Goal: Information Seeking & Learning: Learn about a topic

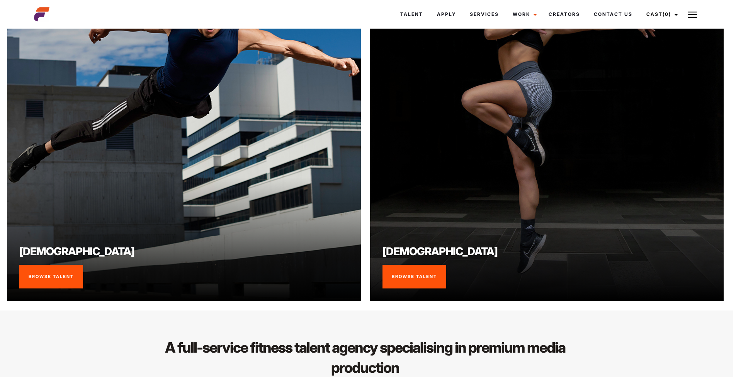
scroll to position [664, 3]
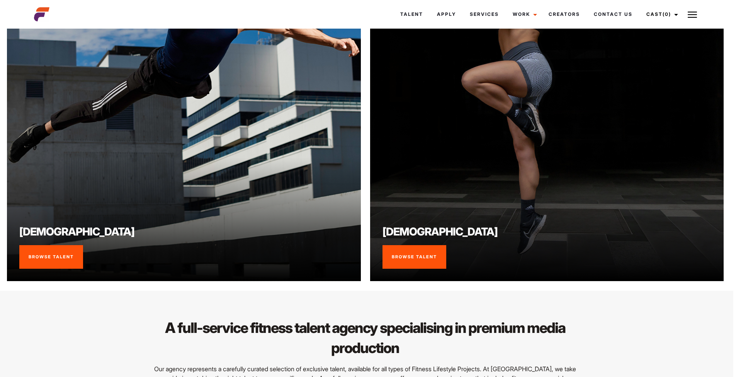
click at [423, 260] on link "Browse Talent" at bounding box center [415, 257] width 64 height 24
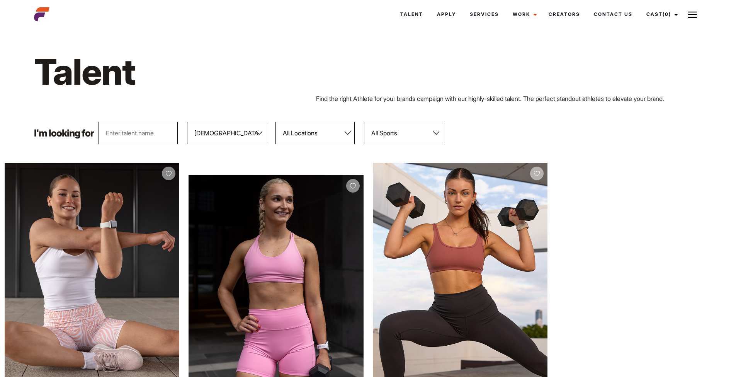
select select "117"
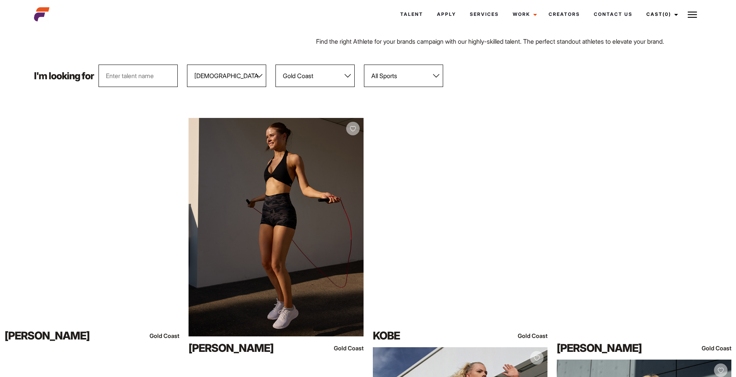
scroll to position [61, 0]
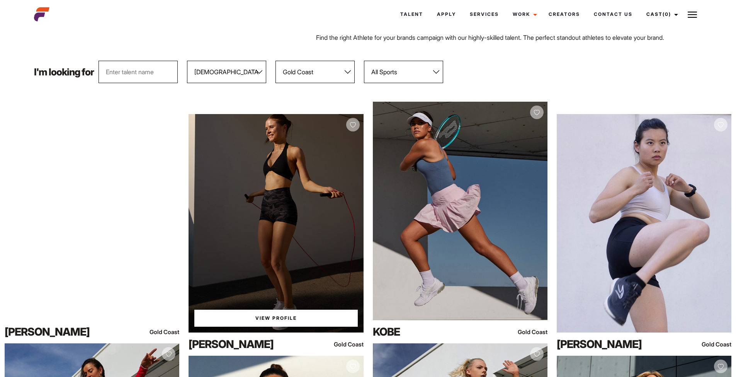
click at [296, 318] on link "View Profile" at bounding box center [275, 318] width 163 height 17
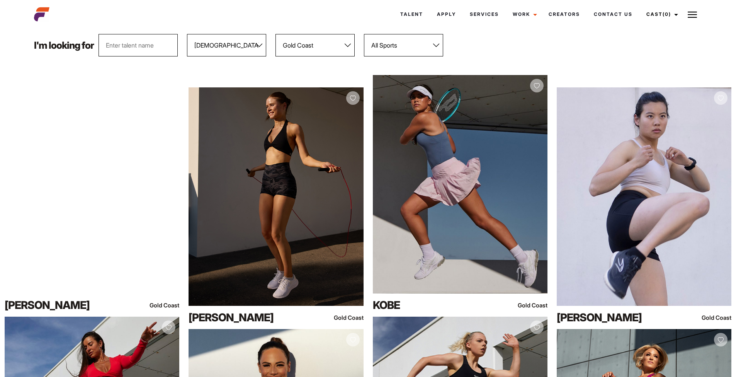
scroll to position [87, 0]
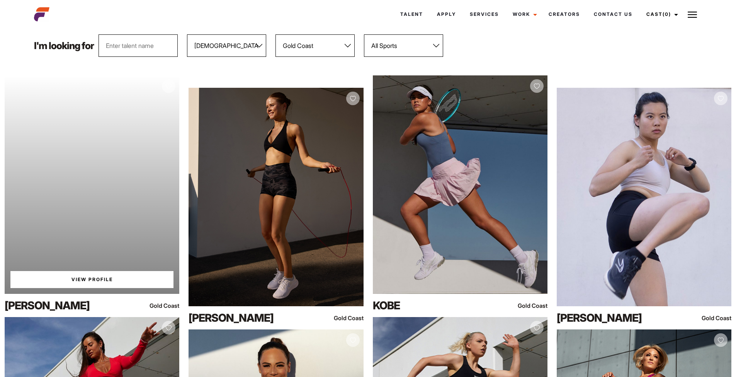
click at [92, 183] on div "Your browser does not support the video tag. View Profile" at bounding box center [92, 184] width 175 height 218
click at [105, 282] on link "View Profile" at bounding box center [91, 279] width 163 height 17
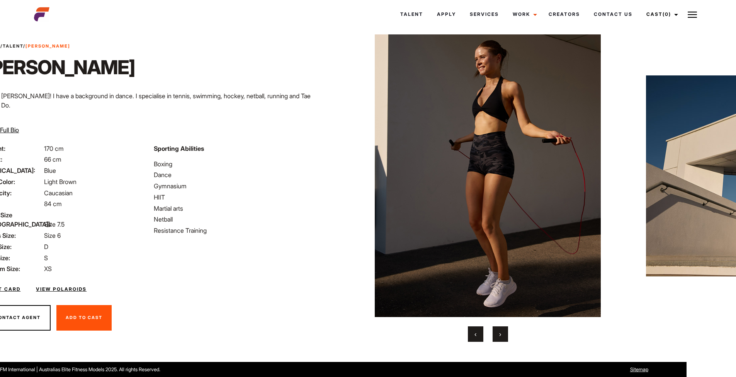
scroll to position [15, 82]
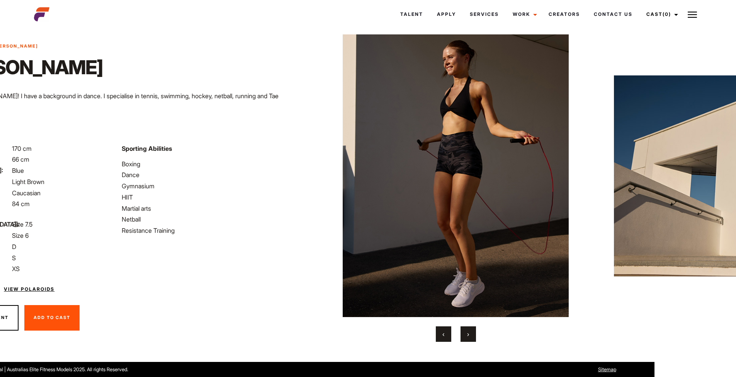
click at [470, 334] on button "›" at bounding box center [468, 333] width 15 height 15
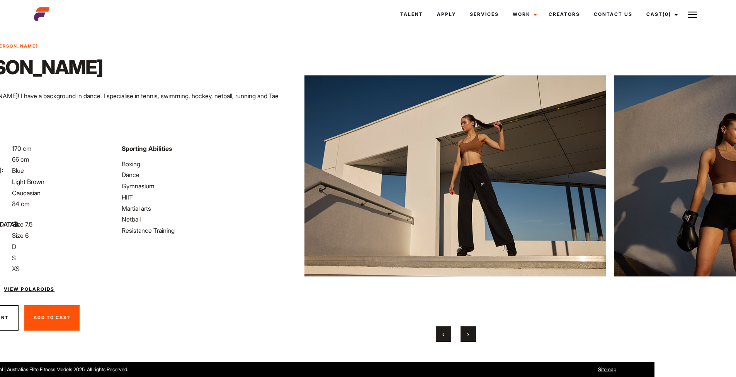
click at [470, 334] on button "›" at bounding box center [468, 333] width 15 height 15
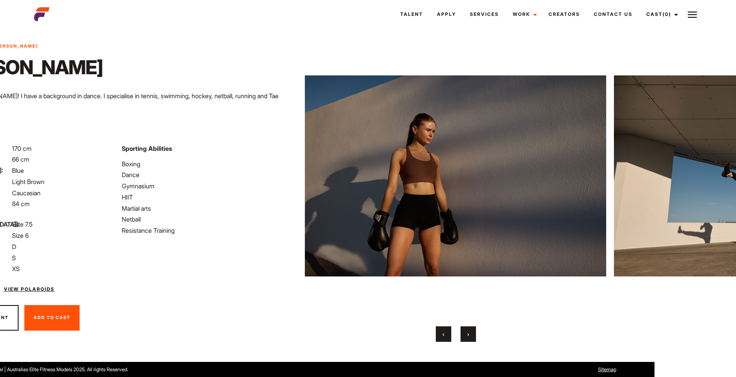
click at [470, 334] on button "›" at bounding box center [468, 333] width 15 height 15
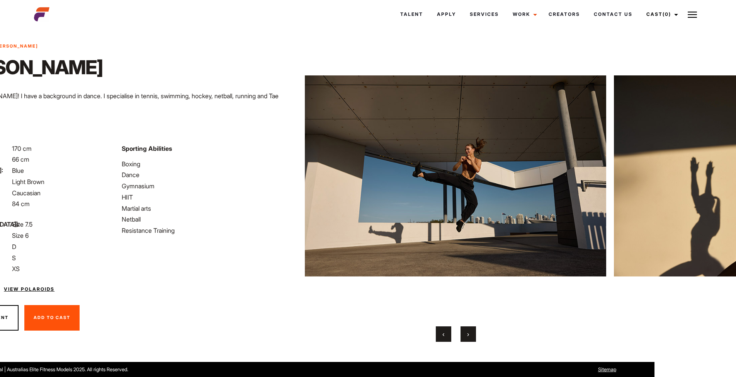
click at [470, 334] on button "›" at bounding box center [468, 333] width 15 height 15
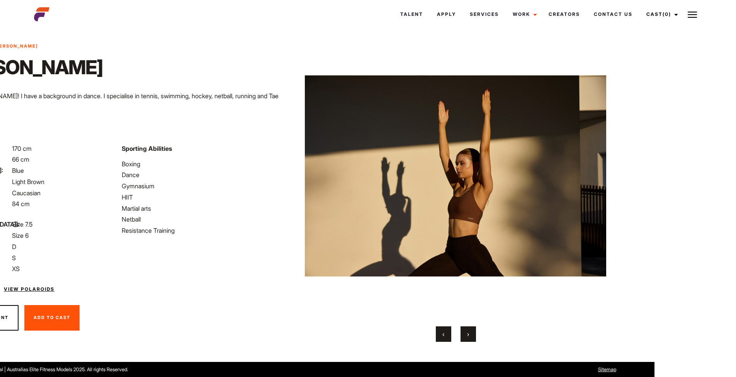
click at [470, 334] on button "›" at bounding box center [468, 333] width 15 height 15
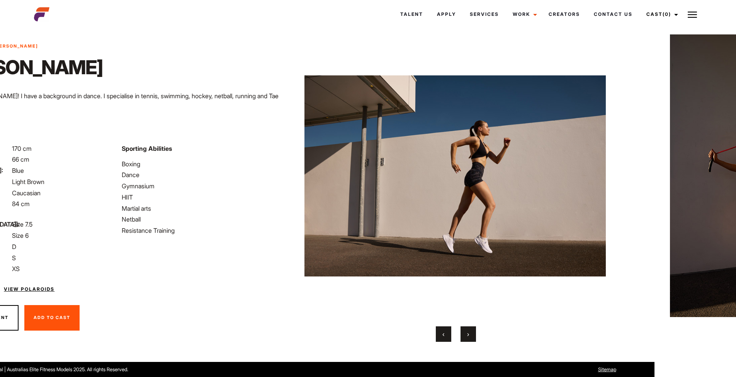
click at [470, 334] on button "›" at bounding box center [468, 333] width 15 height 15
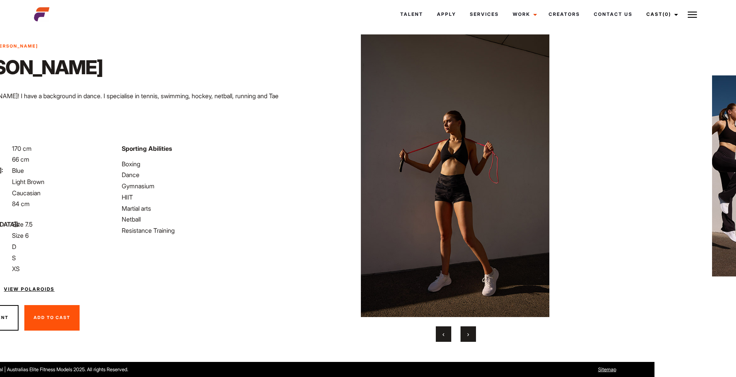
click at [470, 334] on button "›" at bounding box center [468, 333] width 15 height 15
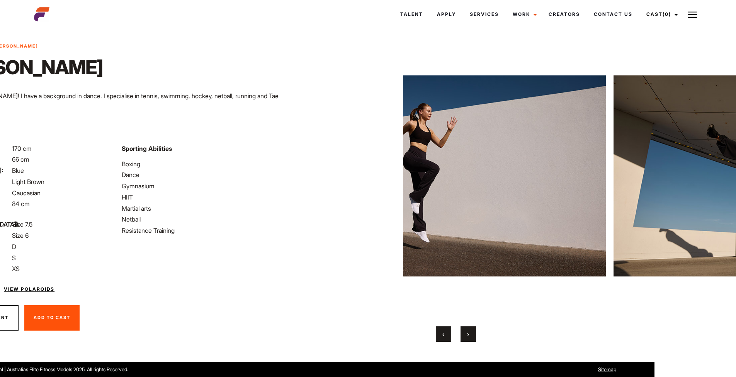
click at [470, 334] on button "›" at bounding box center [468, 333] width 15 height 15
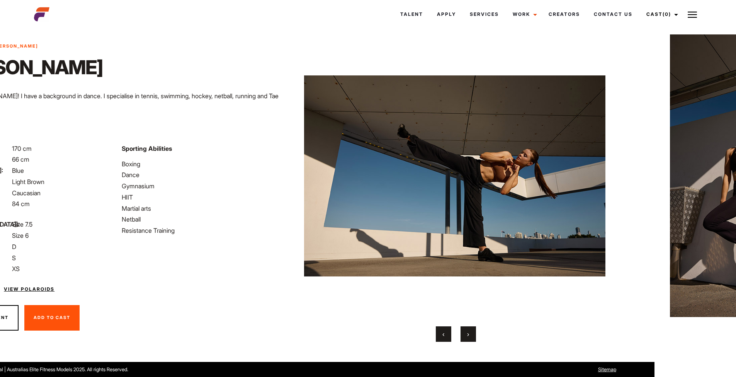
click at [470, 334] on button "›" at bounding box center [468, 333] width 15 height 15
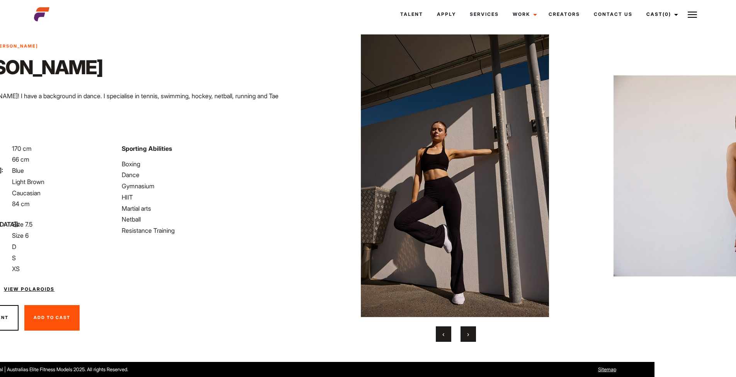
click at [470, 334] on button "›" at bounding box center [468, 333] width 15 height 15
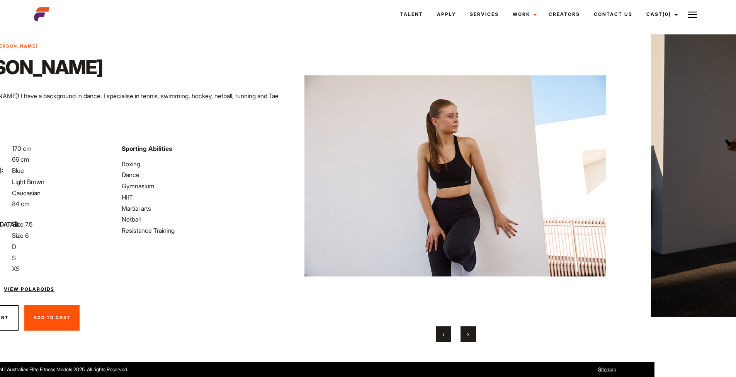
click at [470, 334] on button "›" at bounding box center [468, 333] width 15 height 15
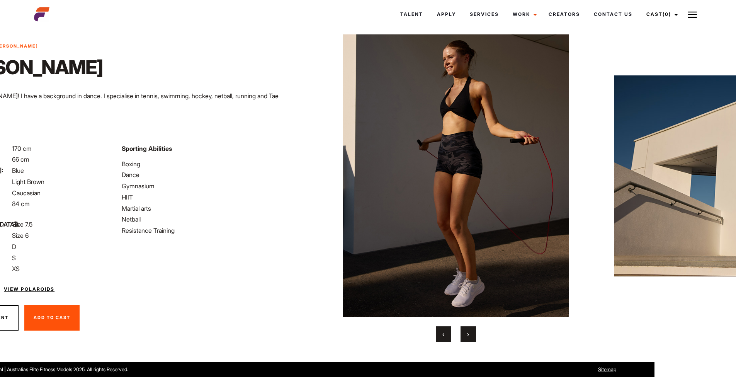
click at [470, 334] on button "›" at bounding box center [468, 333] width 15 height 15
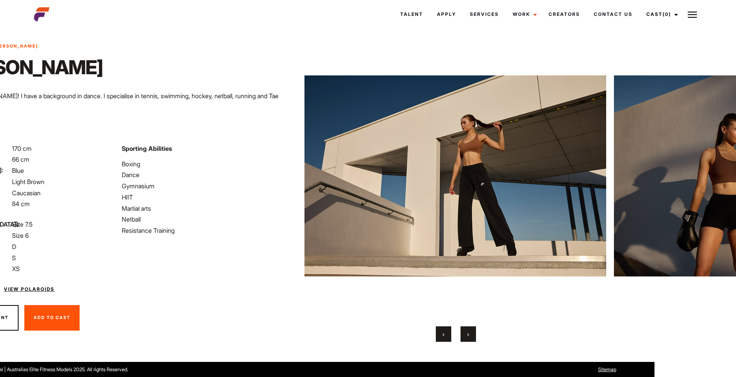
click at [470, 334] on button "›" at bounding box center [468, 333] width 15 height 15
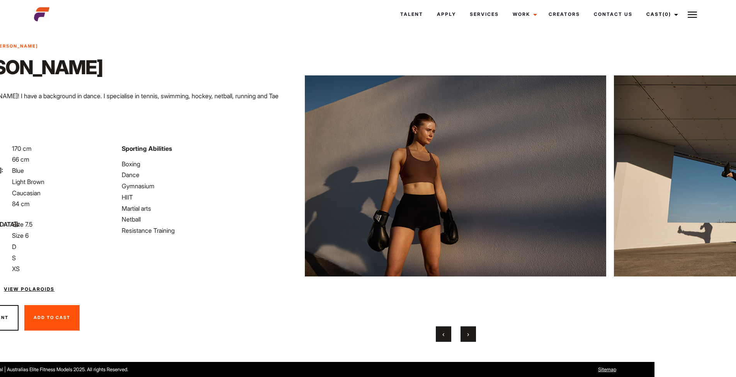
click at [470, 334] on button "›" at bounding box center [468, 333] width 15 height 15
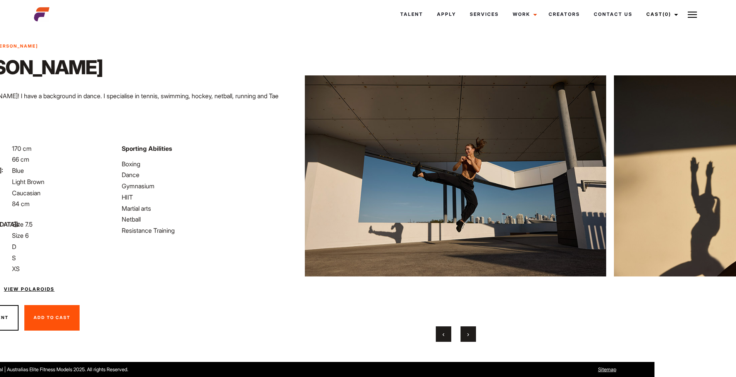
click at [470, 334] on button "›" at bounding box center [468, 333] width 15 height 15
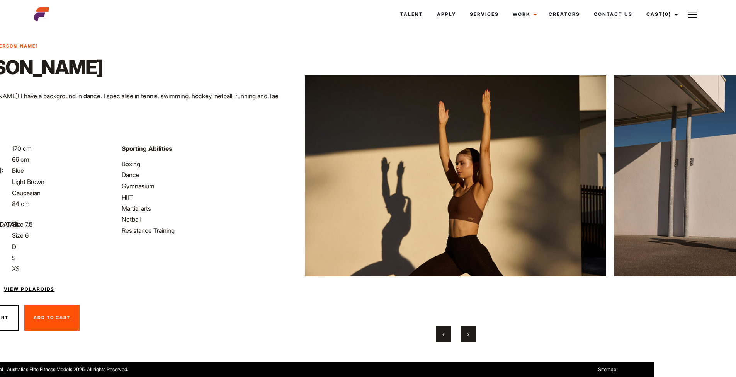
click at [470, 334] on button "›" at bounding box center [468, 333] width 15 height 15
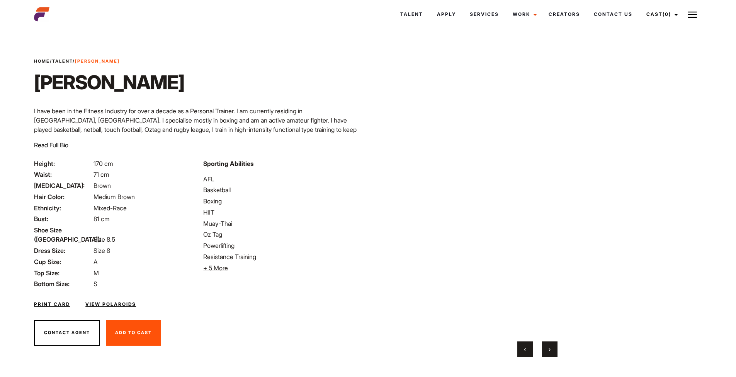
click at [554, 349] on button "›" at bounding box center [549, 348] width 15 height 15
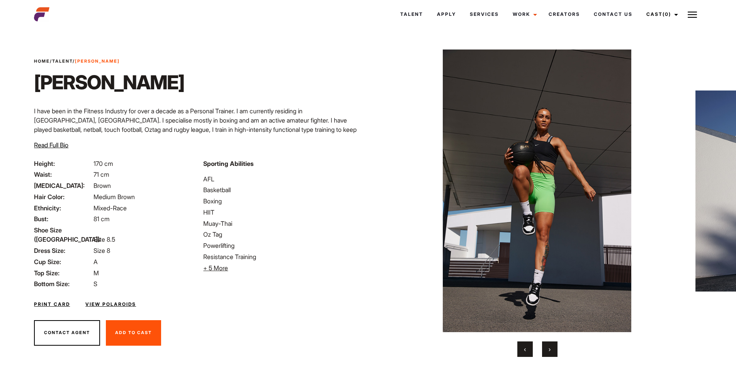
click at [554, 349] on button "›" at bounding box center [549, 348] width 15 height 15
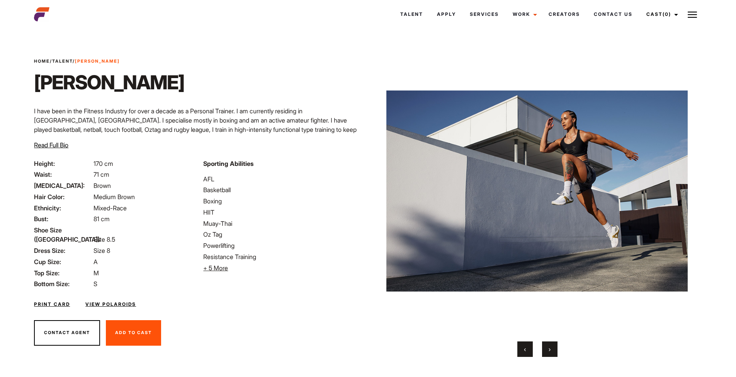
click at [554, 349] on button "›" at bounding box center [549, 348] width 15 height 15
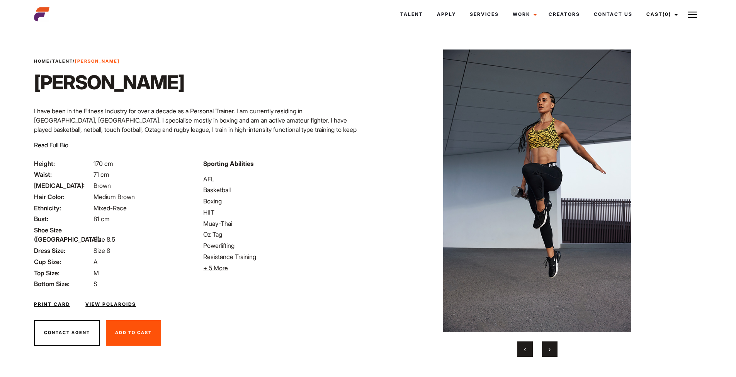
click at [554, 349] on button "›" at bounding box center [549, 348] width 15 height 15
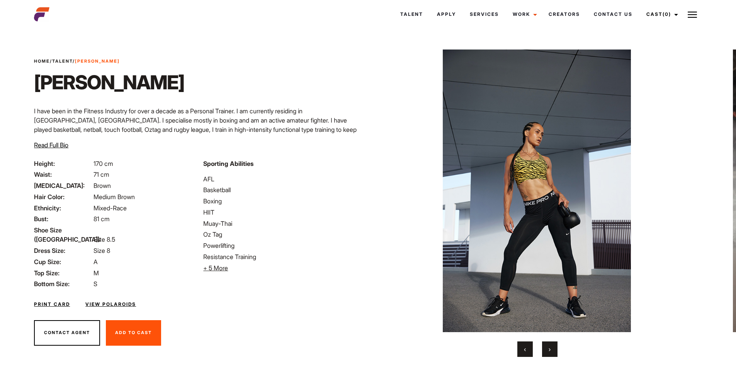
click at [554, 349] on button "›" at bounding box center [549, 348] width 15 height 15
